Goal: Information Seeking & Learning: Learn about a topic

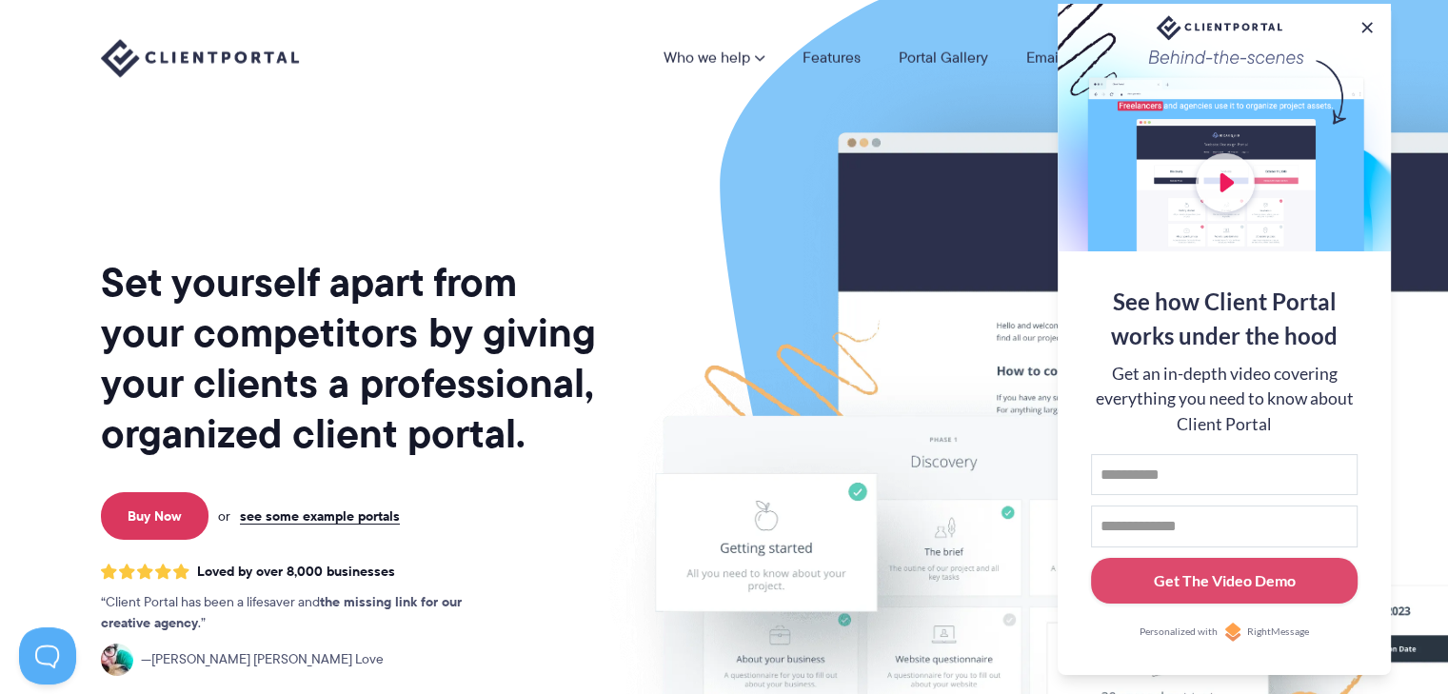
click at [1365, 24] on button at bounding box center [1367, 27] width 19 height 19
